Goal: Answer question/provide support

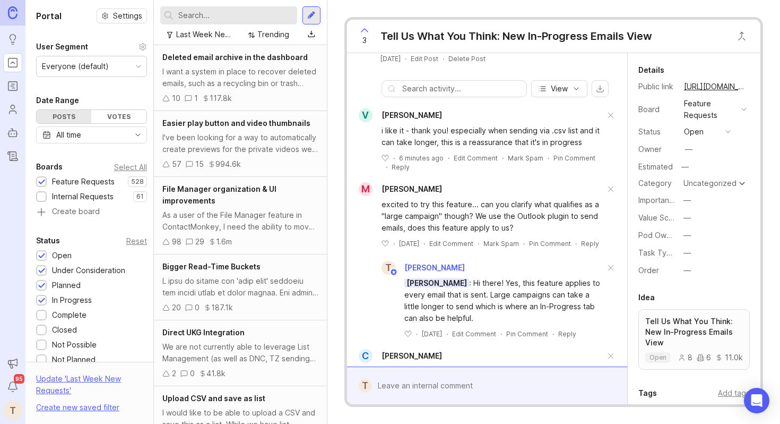
scroll to position [82, 0]
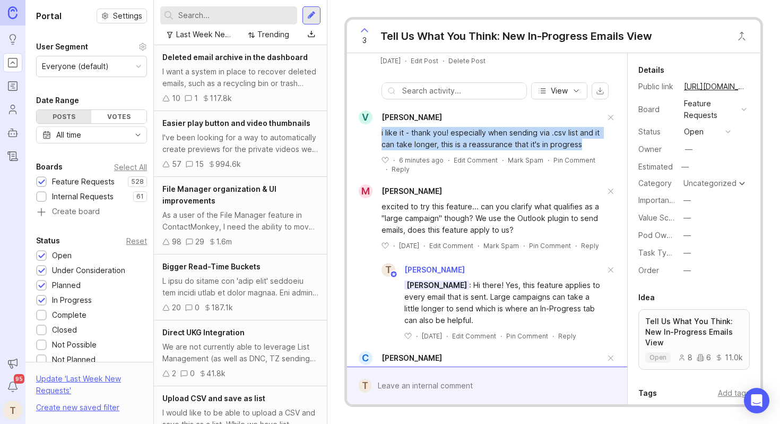
drag, startPoint x: 591, startPoint y: 144, endPoint x: 378, endPoint y: 131, distance: 213.2
click at [378, 131] on div "i like it - thank you! especially when sending via .csv list and it can take lo…" at bounding box center [487, 148] width 270 height 49
click at [408, 115] on span "[PERSON_NAME]" at bounding box center [412, 117] width 61 height 9
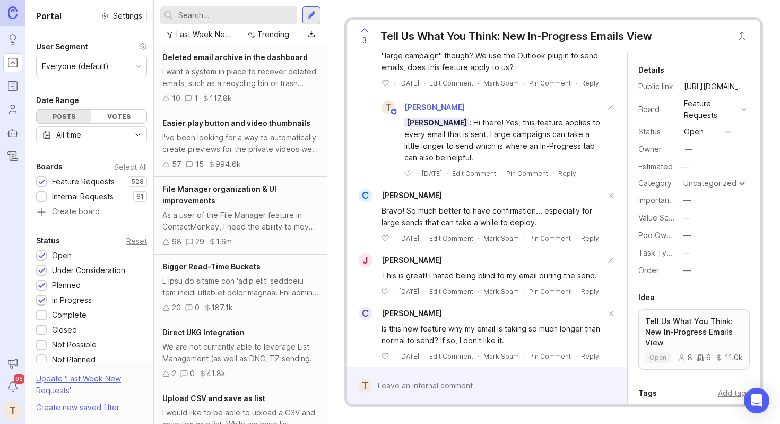
scroll to position [262, 0]
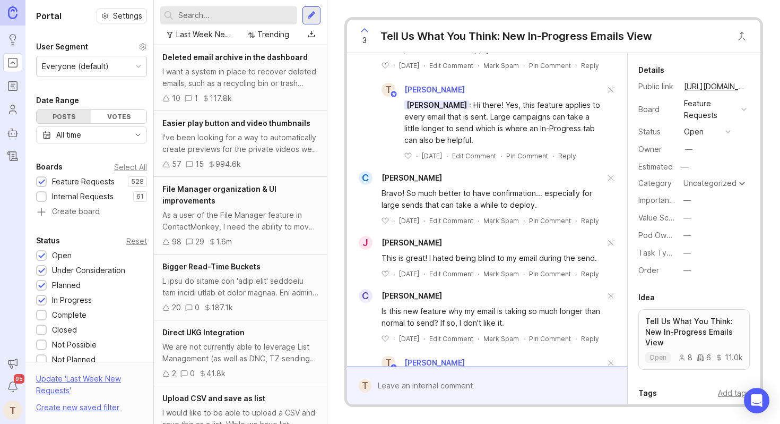
click at [401, 182] on span "[PERSON_NAME]" at bounding box center [412, 177] width 61 height 9
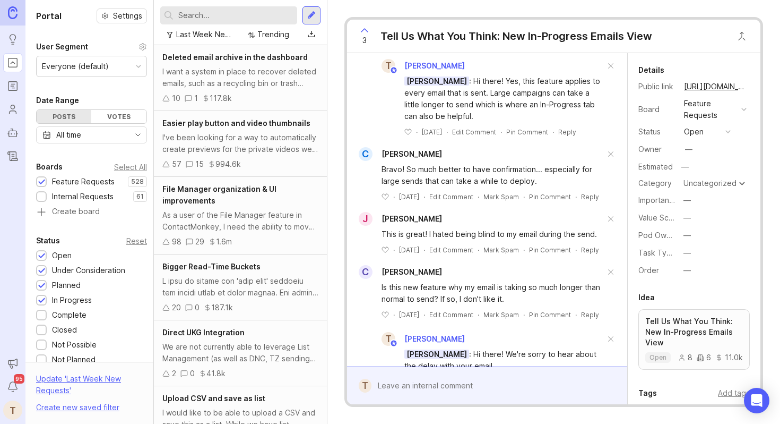
scroll to position [288, 0]
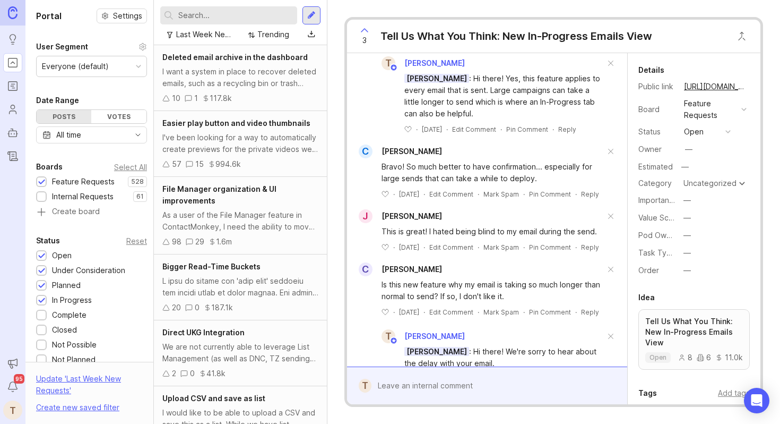
click at [400, 220] on span "[PERSON_NAME]" at bounding box center [412, 215] width 61 height 9
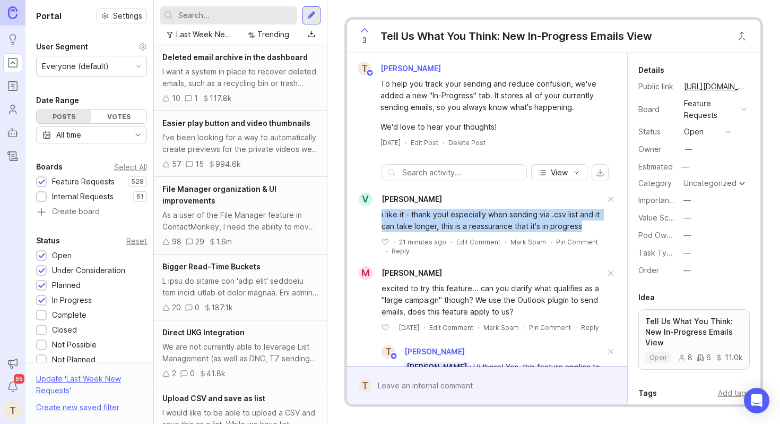
drag, startPoint x: 585, startPoint y: 226, endPoint x: 372, endPoint y: 212, distance: 213.8
click at [372, 212] on div "i like it - thank you! especially when sending via .csv list and it can take lo…" at bounding box center [487, 230] width 270 height 49
copy div "i like it - thank you! especially when sending via .csv list and it can take lo…"
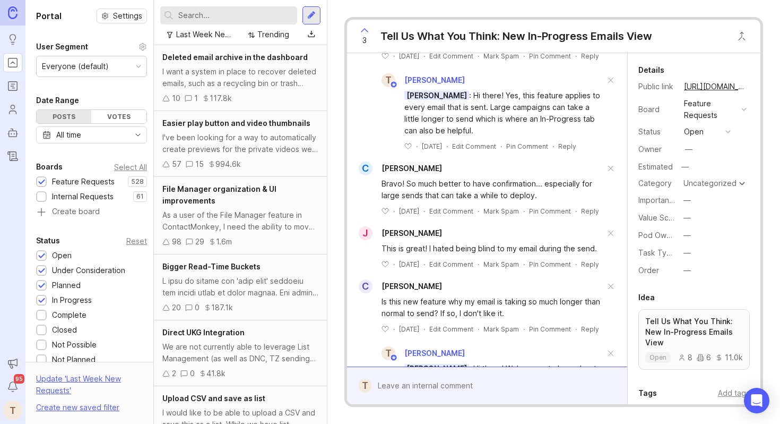
scroll to position [272, 0]
click at [470, 200] on div "Bravo! So much better to have confirmation... especially for large sends that c…" at bounding box center [493, 188] width 223 height 23
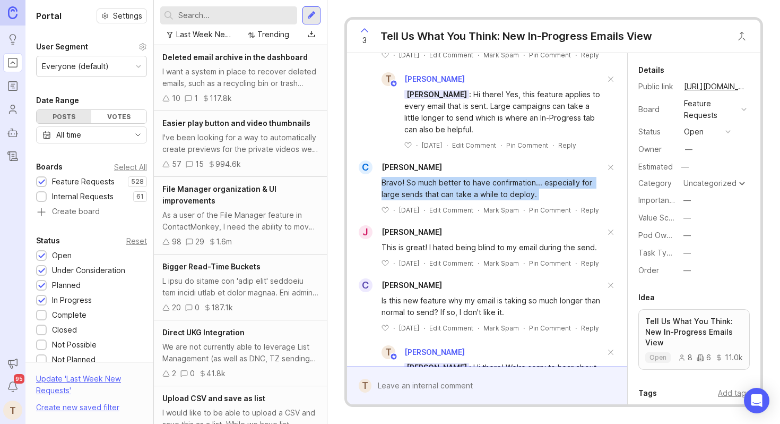
click at [470, 200] on div "Bravo! So much better to have confirmation... especially for large sends that c…" at bounding box center [493, 188] width 223 height 23
copy div "Bravo! So much better to have confirmation... especially for large sends that c…"
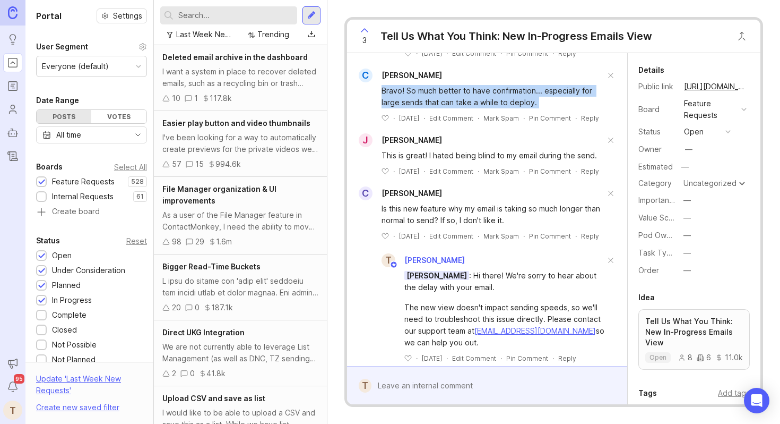
scroll to position [413, 0]
